Goal: Task Accomplishment & Management: Manage account settings

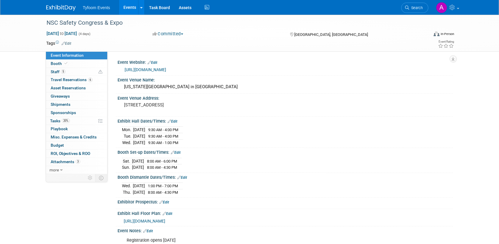
click at [128, 9] on link "Events" at bounding box center [129, 7] width 21 height 15
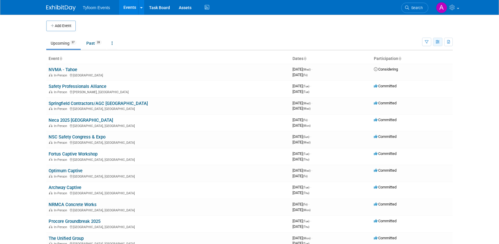
click at [439, 39] on button "button" at bounding box center [437, 42] width 9 height 9
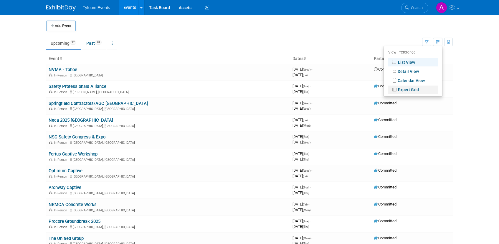
click at [418, 89] on link "Expert Grid" at bounding box center [412, 90] width 49 height 8
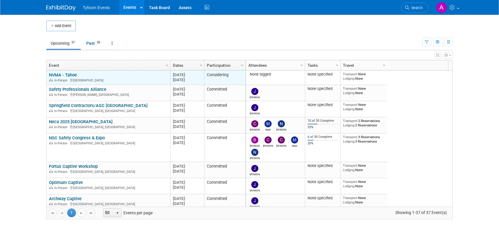
click at [66, 75] on link "NVMA - Tahoe" at bounding box center [63, 74] width 28 height 5
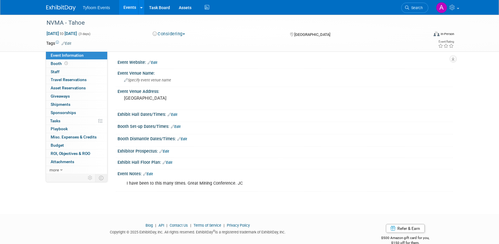
click at [178, 32] on button "Considering" at bounding box center [168, 34] width 37 height 6
click at [173, 61] on link "Not Going" at bounding box center [174, 60] width 47 height 8
click at [124, 7] on link "Events" at bounding box center [129, 7] width 21 height 15
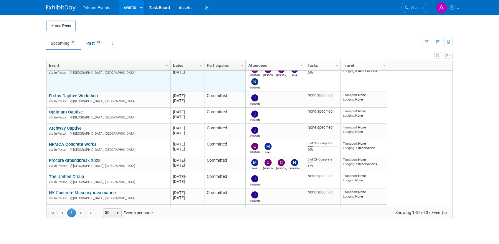
scroll to position [106, 0]
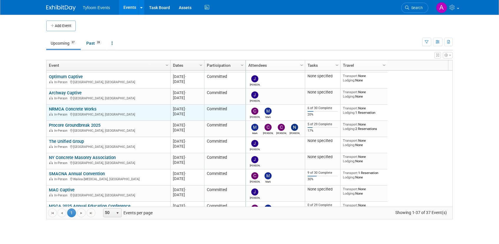
click at [88, 108] on link "NRMCA Concrete Works" at bounding box center [73, 109] width 48 height 5
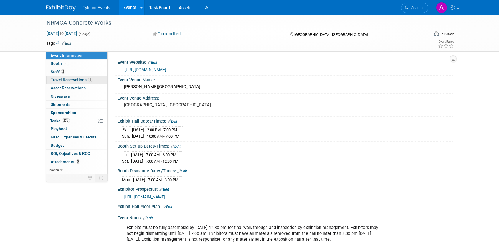
click at [73, 81] on span "Travel Reservations 1" at bounding box center [72, 79] width 42 height 5
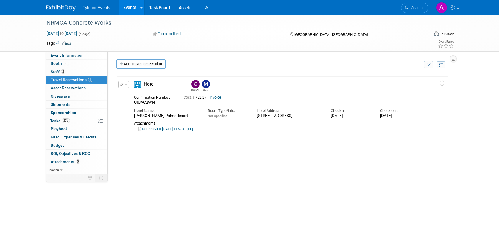
click at [159, 131] on link "Screenshot 2025-06-24 115701.png" at bounding box center [165, 129] width 54 height 4
click at [166, 131] on link "Screenshot 2025-06-24 115701.png" at bounding box center [165, 129] width 54 height 4
click at [125, 7] on link "Events" at bounding box center [129, 7] width 21 height 15
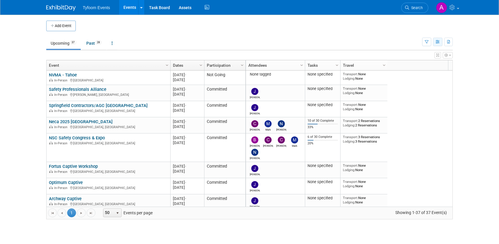
click at [437, 45] on button "button" at bounding box center [437, 42] width 9 height 9
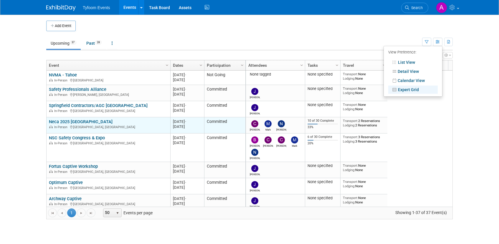
scroll to position [35, 0]
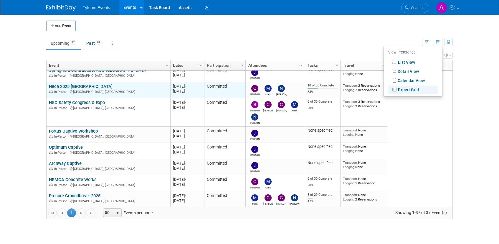
click at [76, 85] on link "Neca 2025 [GEOGRAPHIC_DATA]" at bounding box center [81, 86] width 64 height 5
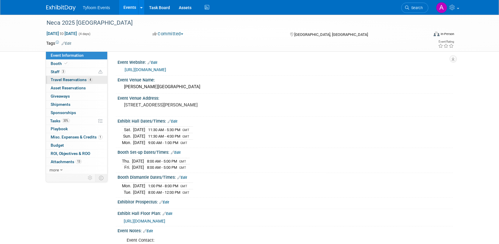
click at [66, 78] on span "Travel Reservations 4" at bounding box center [72, 79] width 42 height 5
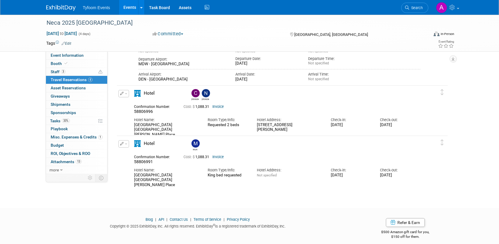
scroll to position [261, 0]
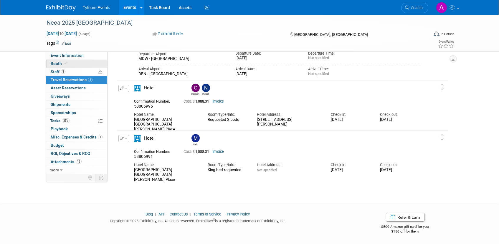
click at [55, 65] on span "Booth" at bounding box center [60, 63] width 18 height 5
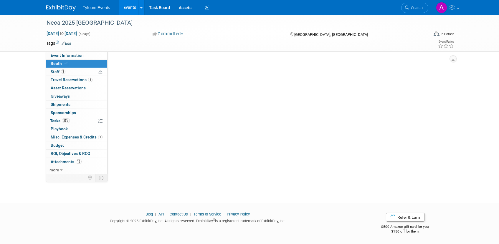
scroll to position [0, 0]
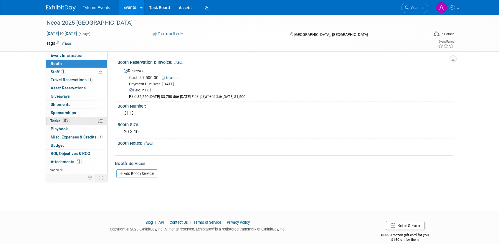
click at [57, 119] on span "Tasks 33%" at bounding box center [60, 121] width 20 height 5
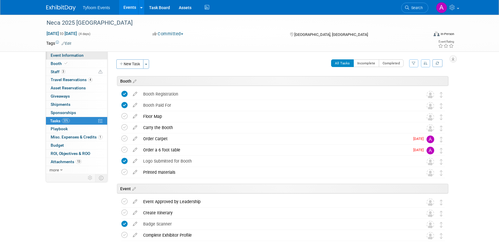
click at [63, 56] on span "Event Information" at bounding box center [67, 55] width 33 height 5
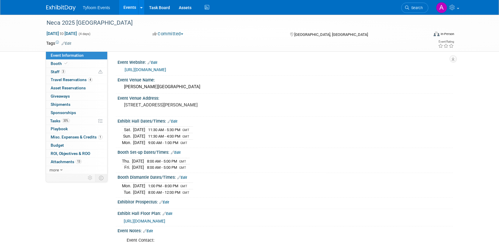
click at [159, 71] on link "[URL][DOMAIN_NAME]" at bounding box center [146, 69] width 42 height 5
click at [128, 10] on link "Events" at bounding box center [129, 7] width 21 height 15
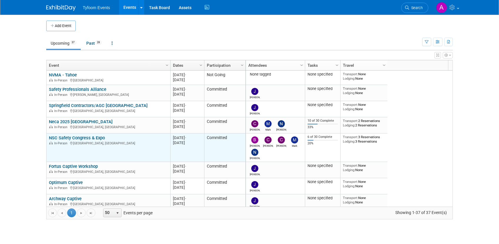
click at [80, 139] on link "NSC Safety Congress & Expo" at bounding box center [77, 137] width 56 height 5
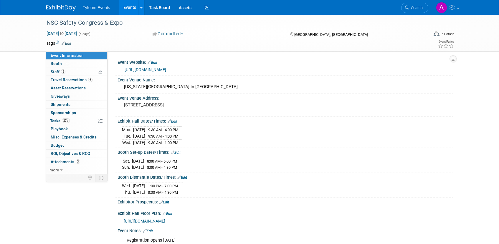
click at [162, 71] on link "[URL][DOMAIN_NAME]" at bounding box center [146, 69] width 42 height 5
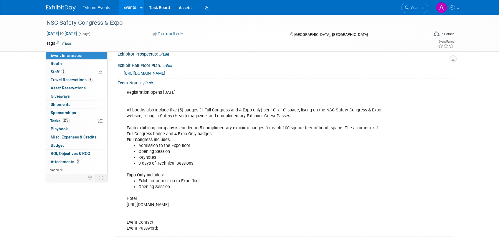
scroll to position [204, 0]
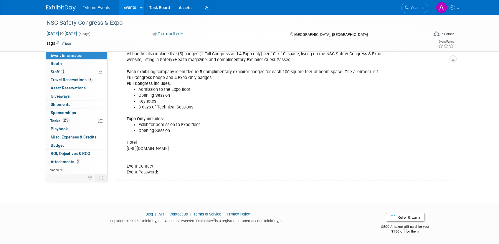
click at [169, 150] on div "Registration opens [DATE] All booths also include five (5) badges (1 Full Congr…" at bounding box center [255, 105] width 265 height 148
drag, startPoint x: 127, startPoint y: 149, endPoint x: 244, endPoint y: 149, distance: 117.2
click at [244, 149] on div "Registration opens [DATE] All booths also include five (5) badges (1 Full Congr…" at bounding box center [255, 105] width 265 height 148
click at [64, 80] on span "Travel Reservations 6" at bounding box center [72, 79] width 42 height 5
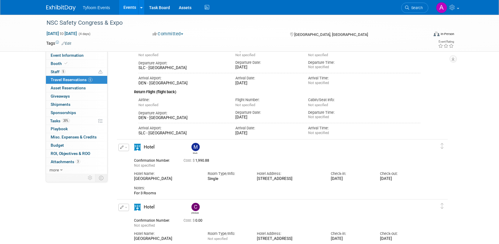
scroll to position [212, 0]
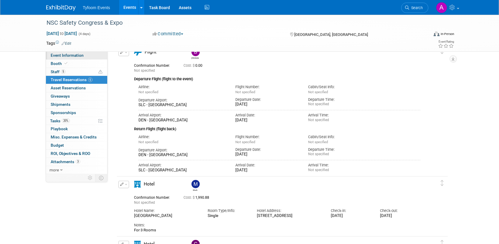
click at [72, 57] on span "Event Information" at bounding box center [67, 55] width 33 height 5
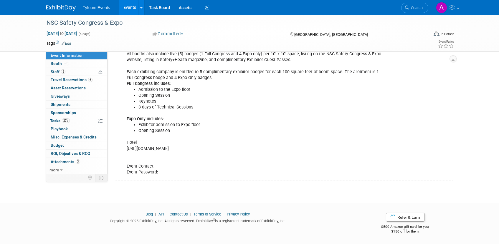
scroll to position [0, 0]
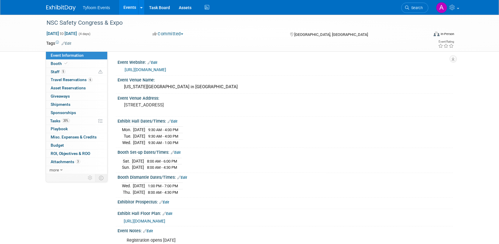
click at [166, 69] on link "[URL][DOMAIN_NAME]" at bounding box center [146, 69] width 42 height 5
click at [65, 78] on span "Travel Reservations 6" at bounding box center [72, 79] width 42 height 5
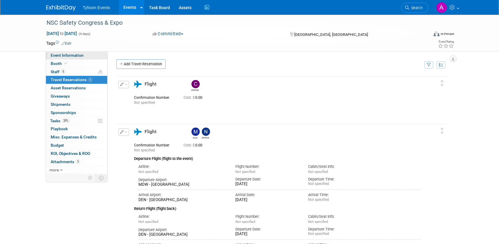
click at [68, 55] on span "Event Information" at bounding box center [67, 55] width 33 height 5
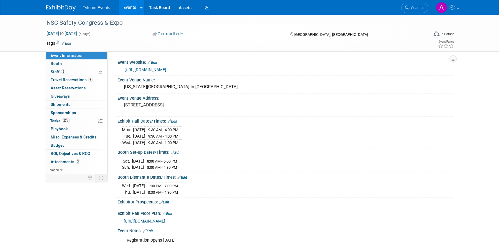
click at [148, 69] on link "[URL][DOMAIN_NAME]" at bounding box center [146, 69] width 42 height 5
drag, startPoint x: 199, startPoint y: 87, endPoint x: 123, endPoint y: 86, distance: 75.4
click at [123, 86] on div "Colorado Convention Center in Denver" at bounding box center [285, 86] width 326 height 9
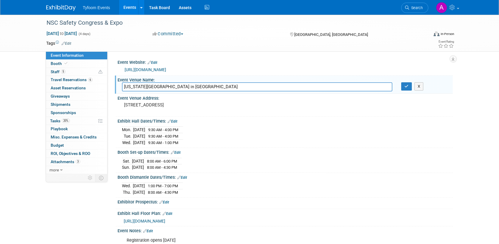
drag, startPoint x: 219, startPoint y: 85, endPoint x: 115, endPoint y: 85, distance: 103.7
click at [115, 85] on div "Event Venue Name: Colorado Convention Center in Denver Colorado Convention Cent…" at bounding box center [284, 85] width 338 height 19
click at [257, 111] on div "Event Venue Address: 700 14th St, Denver, CO 80202" at bounding box center [284, 105] width 338 height 23
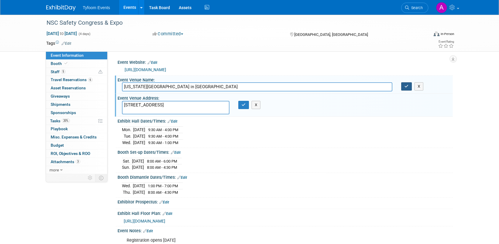
click at [411, 87] on button "button" at bounding box center [406, 86] width 11 height 8
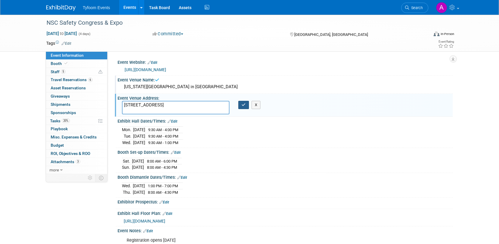
drag, startPoint x: 244, startPoint y: 106, endPoint x: 232, endPoint y: 87, distance: 22.0
click at [243, 106] on icon "button" at bounding box center [243, 105] width 4 height 4
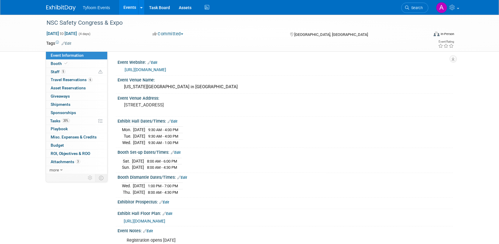
click at [126, 8] on link "Events" at bounding box center [129, 7] width 21 height 15
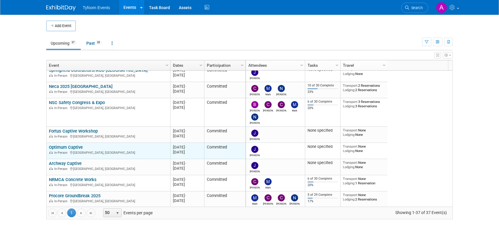
scroll to position [71, 0]
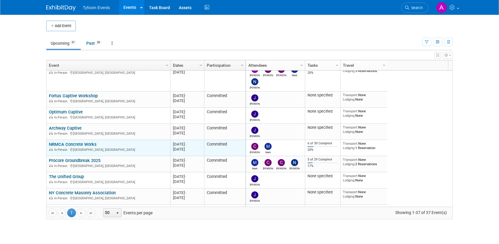
click at [85, 146] on link "NRMCA Concrete Works" at bounding box center [73, 144] width 48 height 5
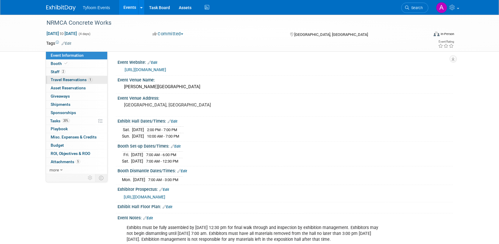
click at [67, 80] on span "Travel Reservations 1" at bounding box center [72, 79] width 42 height 5
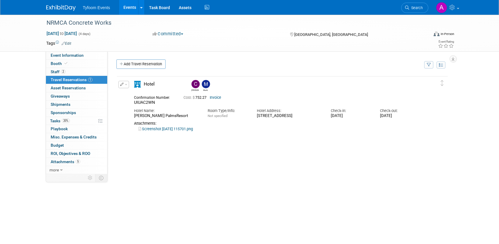
click at [178, 131] on link "Screenshot 2025-06-24 115701.png" at bounding box center [165, 129] width 54 height 4
click at [75, 54] on span "Event Information" at bounding box center [67, 55] width 33 height 5
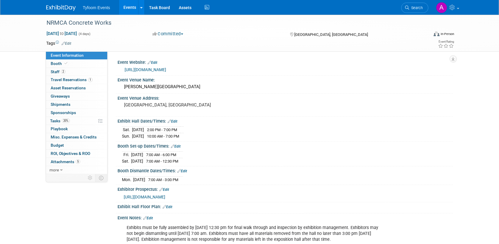
click at [69, 55] on span "Event Information" at bounding box center [67, 55] width 33 height 5
click at [124, 9] on link "Events" at bounding box center [129, 7] width 21 height 15
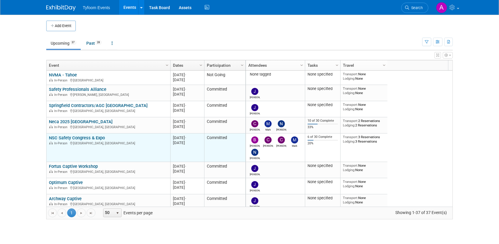
click at [86, 138] on link "NSC Safety Congress & Expo" at bounding box center [77, 137] width 56 height 5
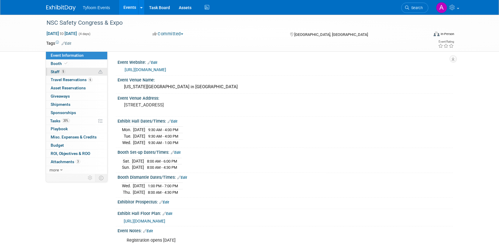
click at [58, 71] on span "Staff 5" at bounding box center [58, 72] width 15 height 5
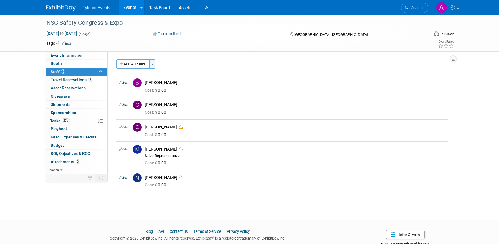
click at [153, 65] on button "Toggle Dropdown" at bounding box center [152, 63] width 6 height 9
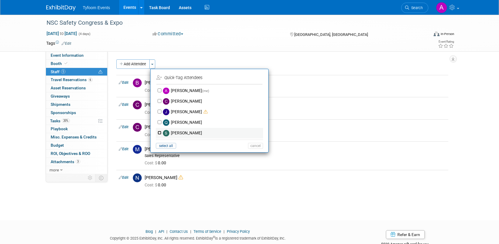
click at [161, 133] on input "Steve Davis" at bounding box center [160, 133] width 4 height 4
checkbox input "true"
click at [257, 78] on button "Apply" at bounding box center [253, 78] width 18 height 9
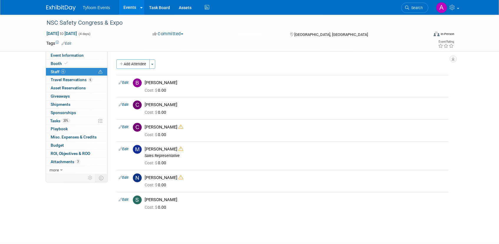
click at [126, 13] on link "Events" at bounding box center [129, 7] width 21 height 15
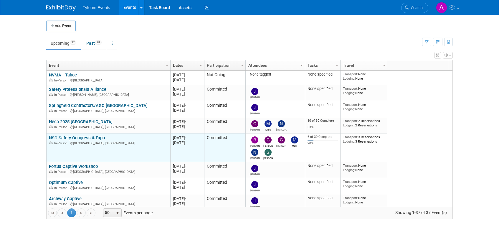
scroll to position [141, 0]
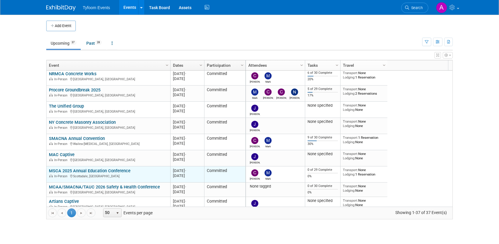
click at [111, 171] on link "MSCA 2025 Annual Education Conference" at bounding box center [90, 170] width 82 height 5
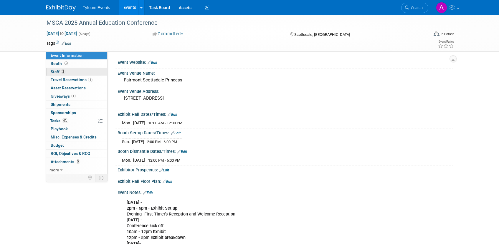
click at [58, 71] on span "Staff 2" at bounding box center [58, 72] width 15 height 5
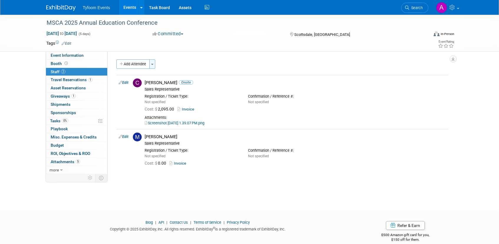
click at [154, 66] on button "Toggle Dropdown" at bounding box center [152, 63] width 6 height 9
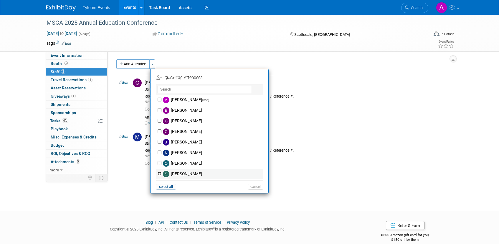
click at [160, 173] on input "Steve Davis" at bounding box center [160, 174] width 4 height 4
checkbox input "true"
click at [254, 78] on button "Apply" at bounding box center [253, 78] width 18 height 9
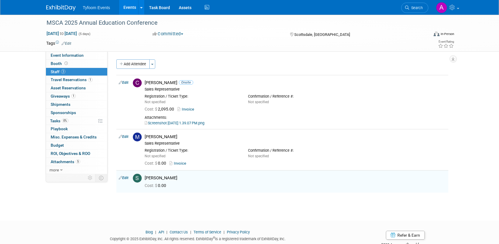
click at [128, 9] on link "Events" at bounding box center [129, 7] width 21 height 15
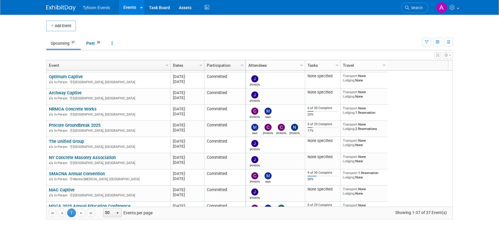
scroll to position [71, 0]
